Goal: Information Seeking & Learning: Learn about a topic

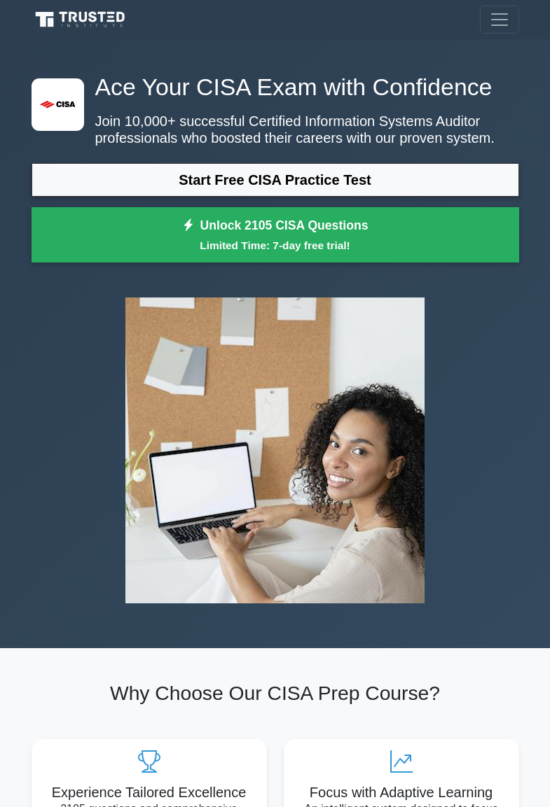
click at [231, 164] on link "Start Free CISA Practice Test" at bounding box center [275, 180] width 487 height 34
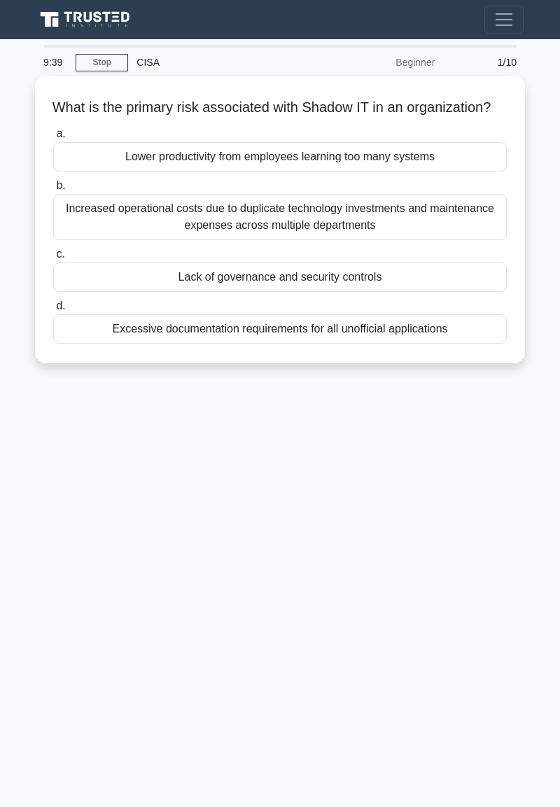
click at [277, 276] on label "c. Lack of governance and security controls" at bounding box center [280, 269] width 454 height 46
click at [53, 259] on input "c. Lack of governance and security controls" at bounding box center [53, 254] width 0 height 9
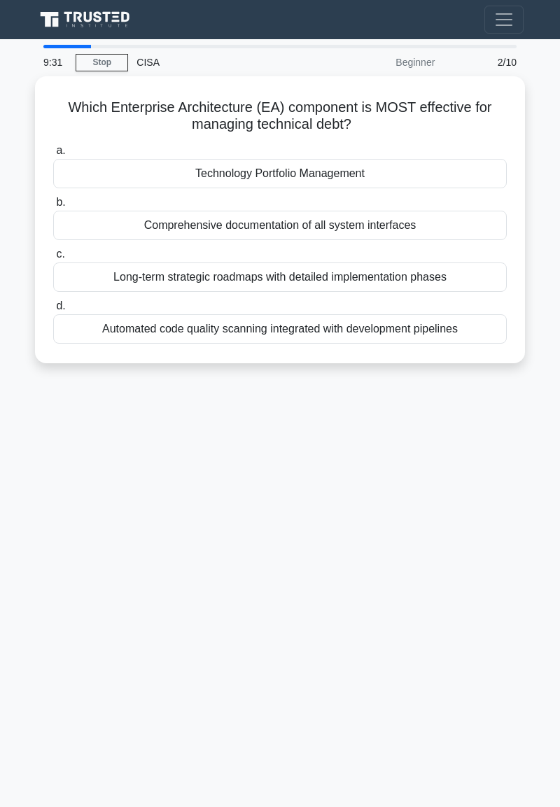
click at [410, 211] on label "b. Comprehensive documentation of all system interfaces" at bounding box center [280, 217] width 454 height 46
click at [53, 207] on input "b. Comprehensive documentation of all system interfaces" at bounding box center [53, 202] width 0 height 9
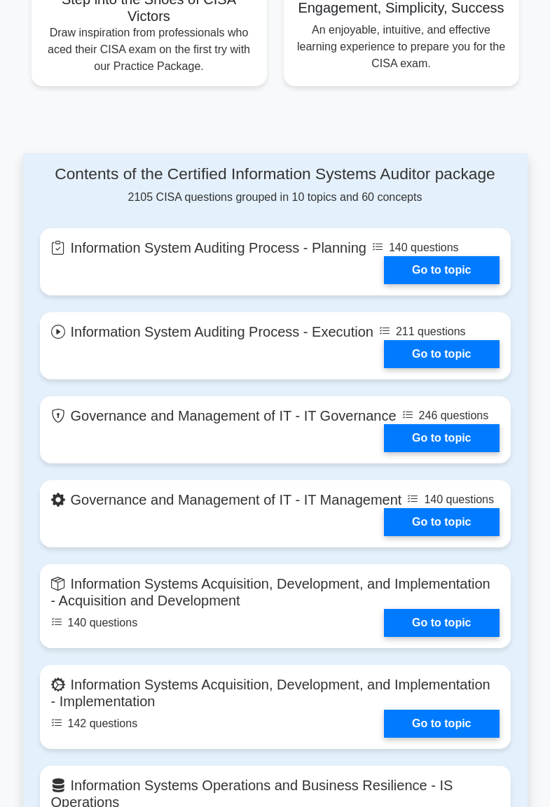
scroll to position [937, 0]
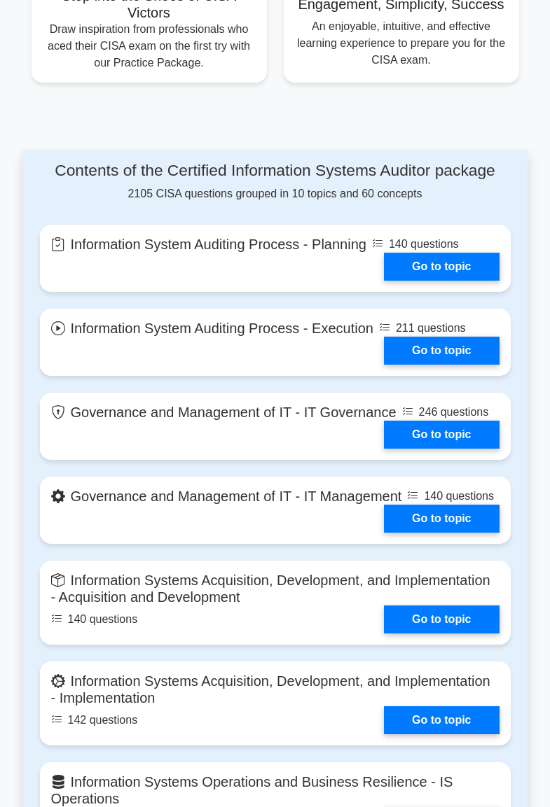
click at [452, 269] on link "Go to topic" at bounding box center [441, 267] width 115 height 28
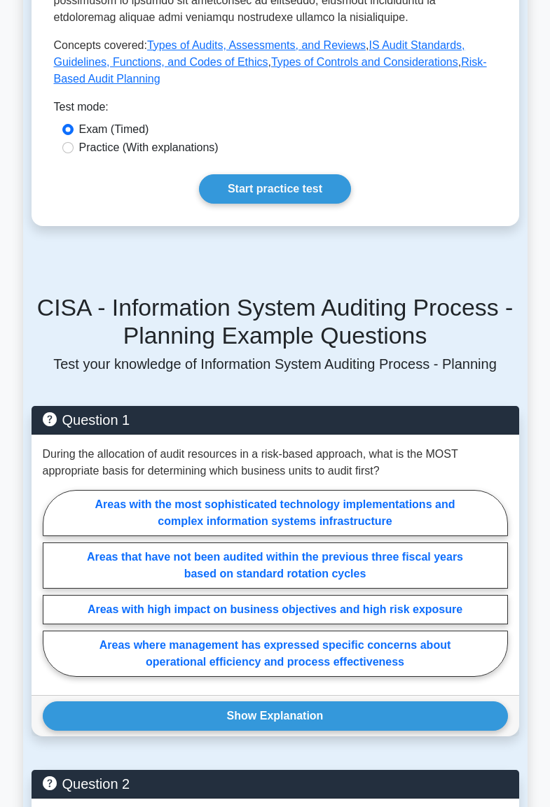
scroll to position [786, 0]
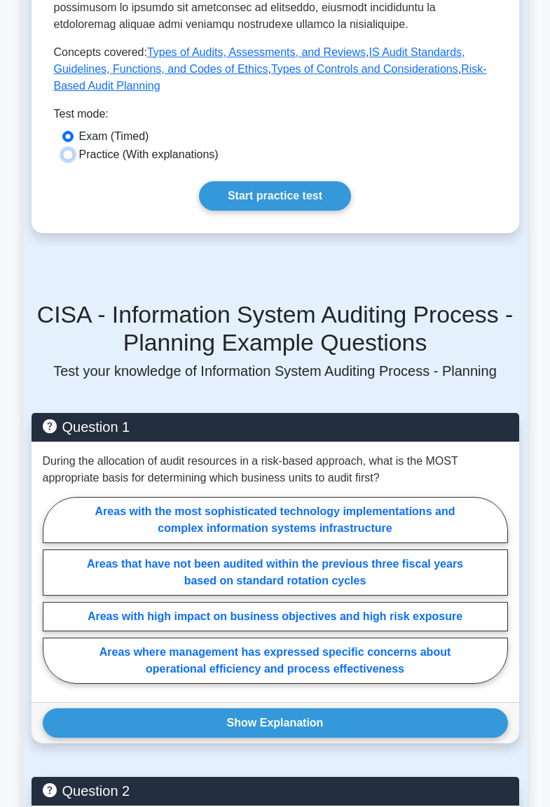
click at [67, 158] on input "Practice (With explanations)" at bounding box center [67, 154] width 11 height 11
radio input "true"
click at [330, 191] on link "Start practice test" at bounding box center [275, 195] width 152 height 29
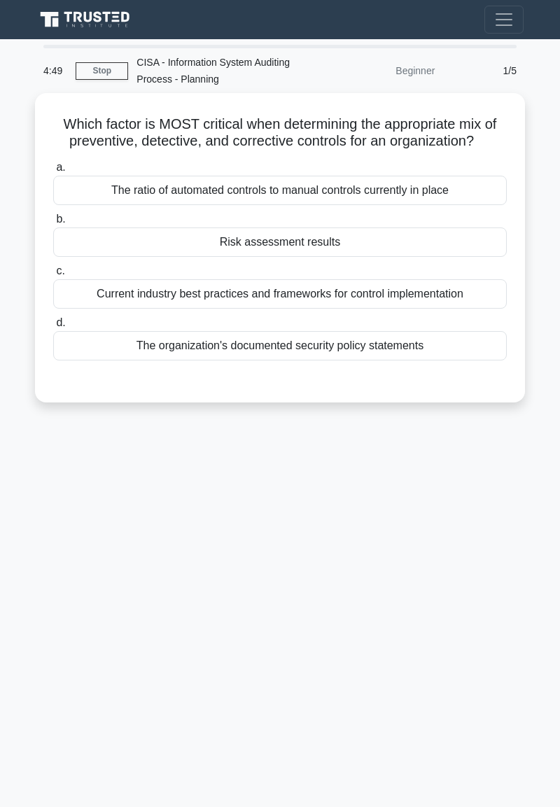
click at [425, 237] on div "Risk assessment results" at bounding box center [280, 242] width 454 height 29
click at [53, 224] on input "b. Risk assessment results" at bounding box center [53, 219] width 0 height 9
